Goal: Register for event/course

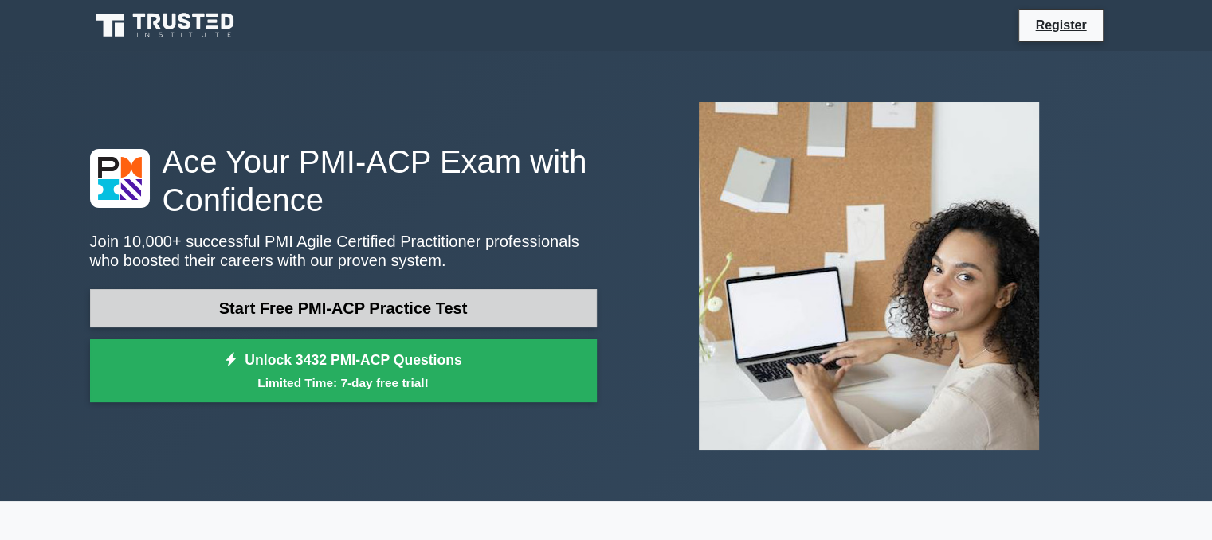
click at [389, 291] on link "Start Free PMI-ACP Practice Test" at bounding box center [343, 308] width 507 height 38
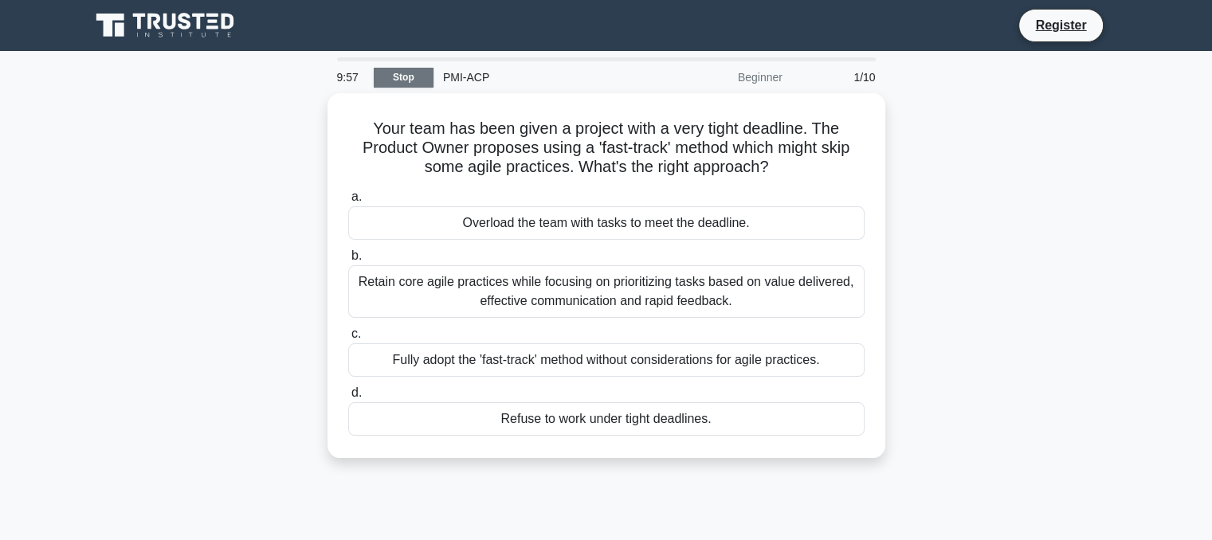
click at [386, 80] on link "Stop" at bounding box center [404, 78] width 60 height 20
